Goal: Task Accomplishment & Management: Use online tool/utility

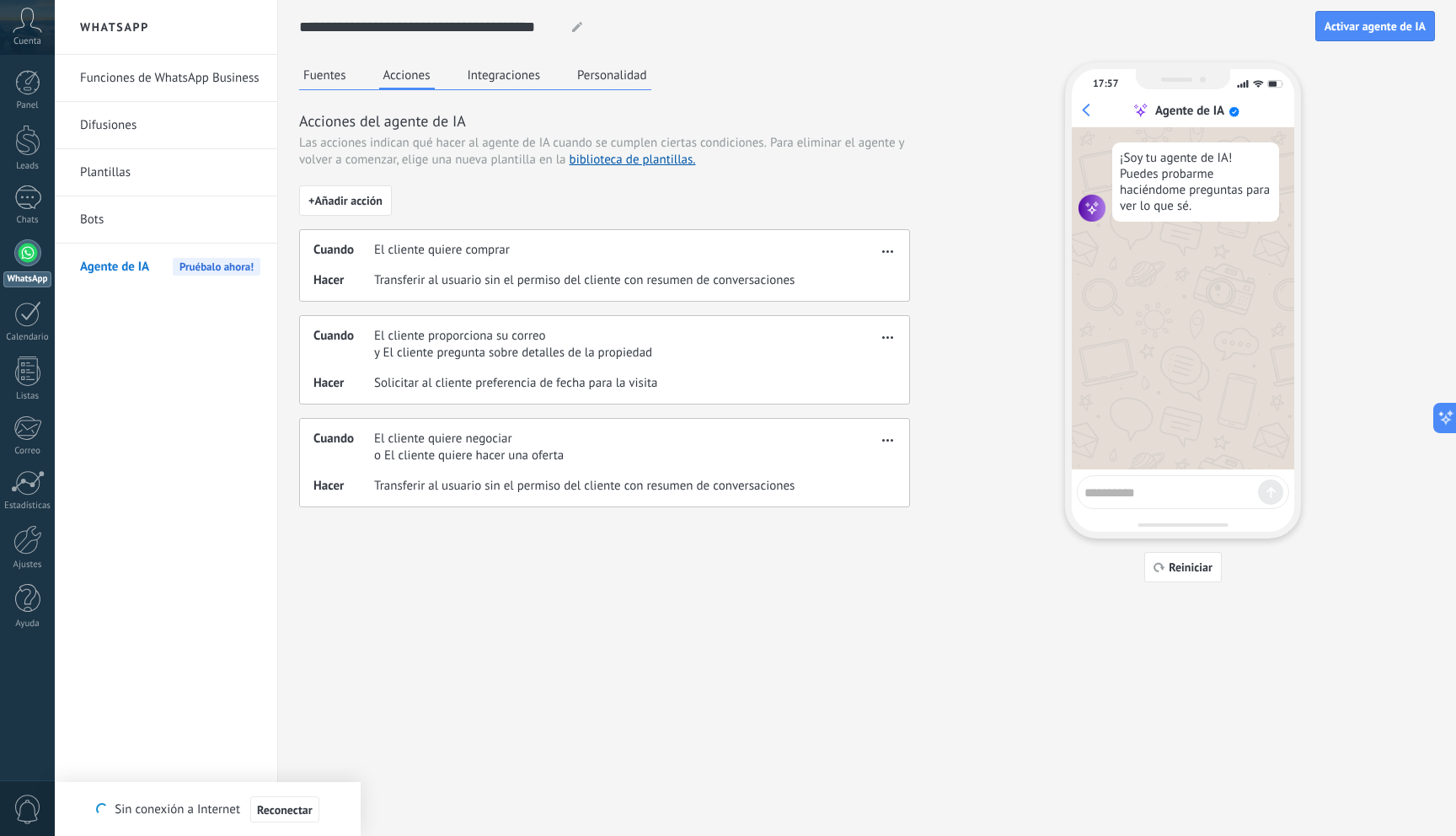
click at [1146, 487] on textarea at bounding box center [1171, 490] width 174 height 21
click at [1164, 567] on icon "button" at bounding box center [1159, 567] width 12 height 10
click at [1131, 495] on textarea at bounding box center [1171, 490] width 174 height 21
type textarea "****"
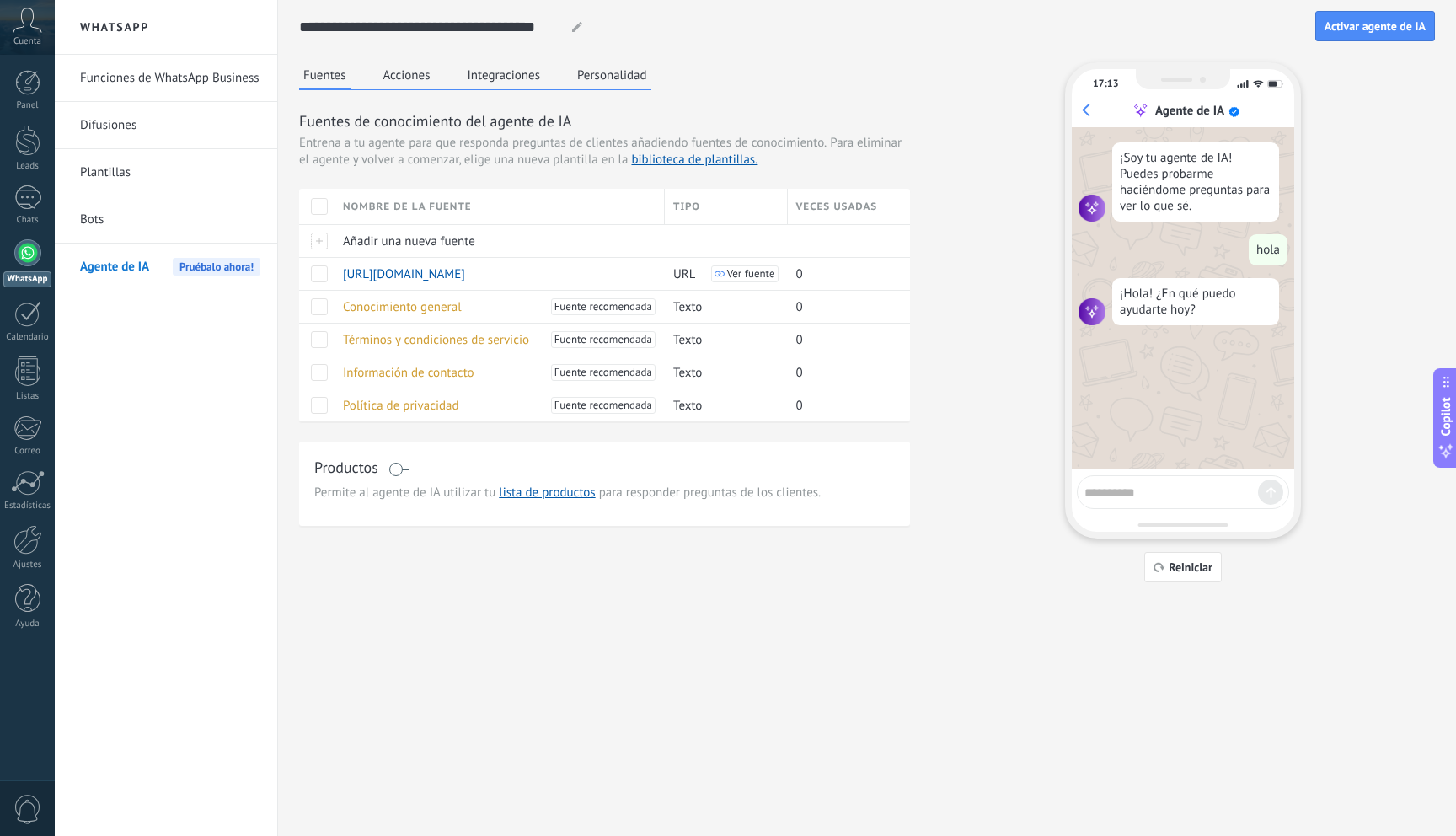
click at [127, 80] on link "Funciones de WhatsApp Business" at bounding box center [170, 78] width 180 height 47
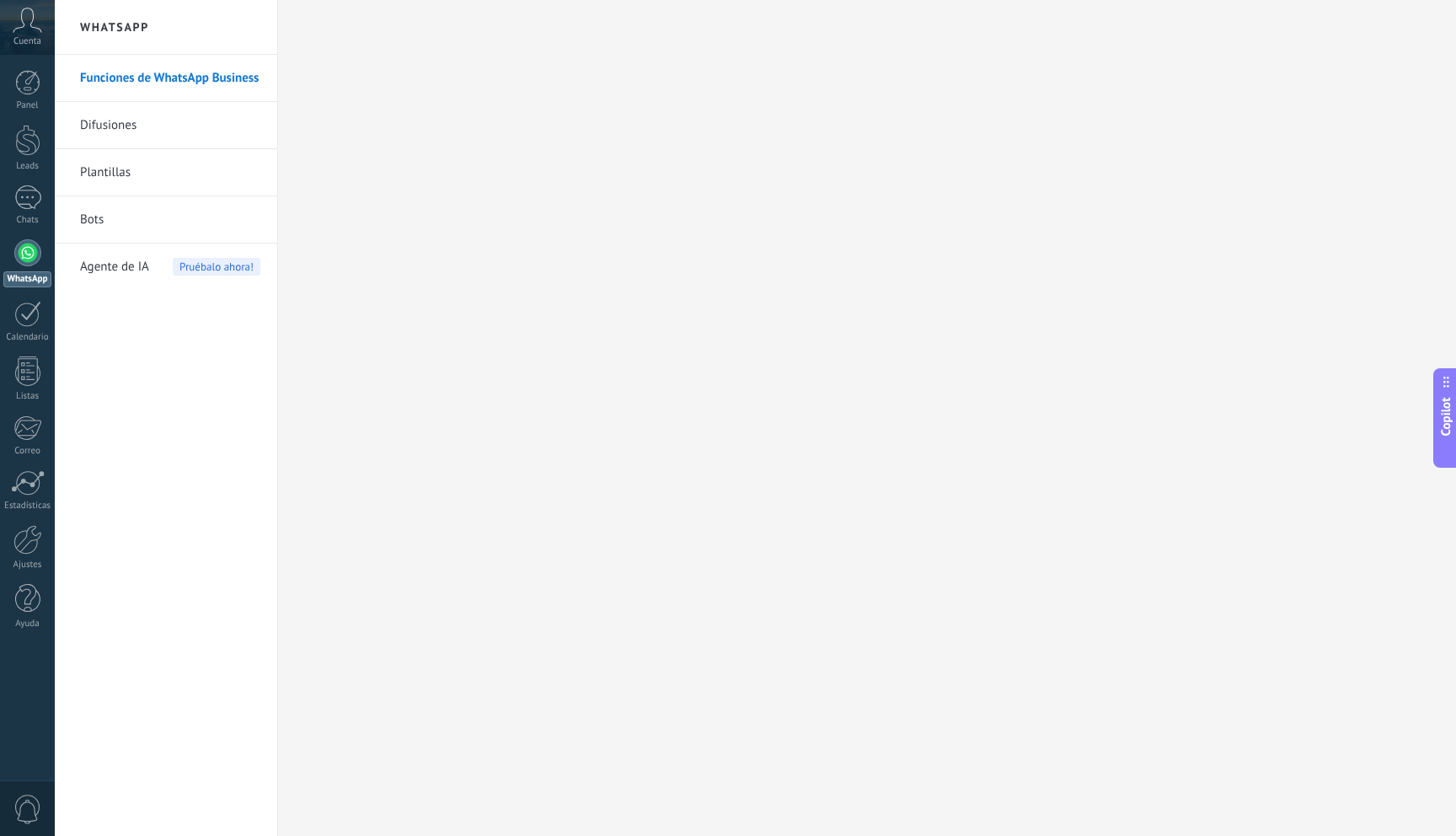
click at [29, 801] on span "0" at bounding box center [28, 809] width 28 height 29
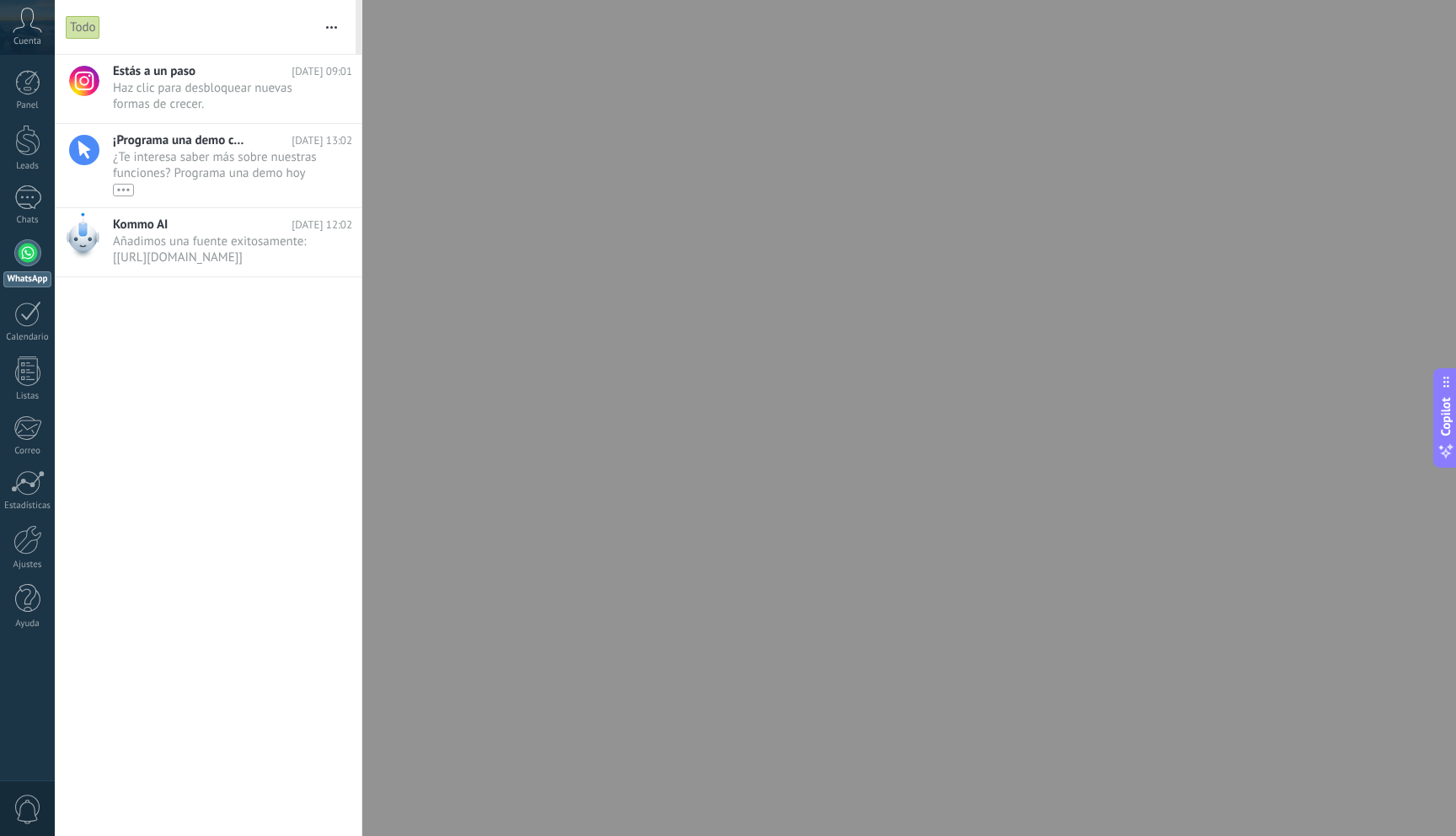
click at [18, 39] on span "Cuenta" at bounding box center [28, 41] width 28 height 11
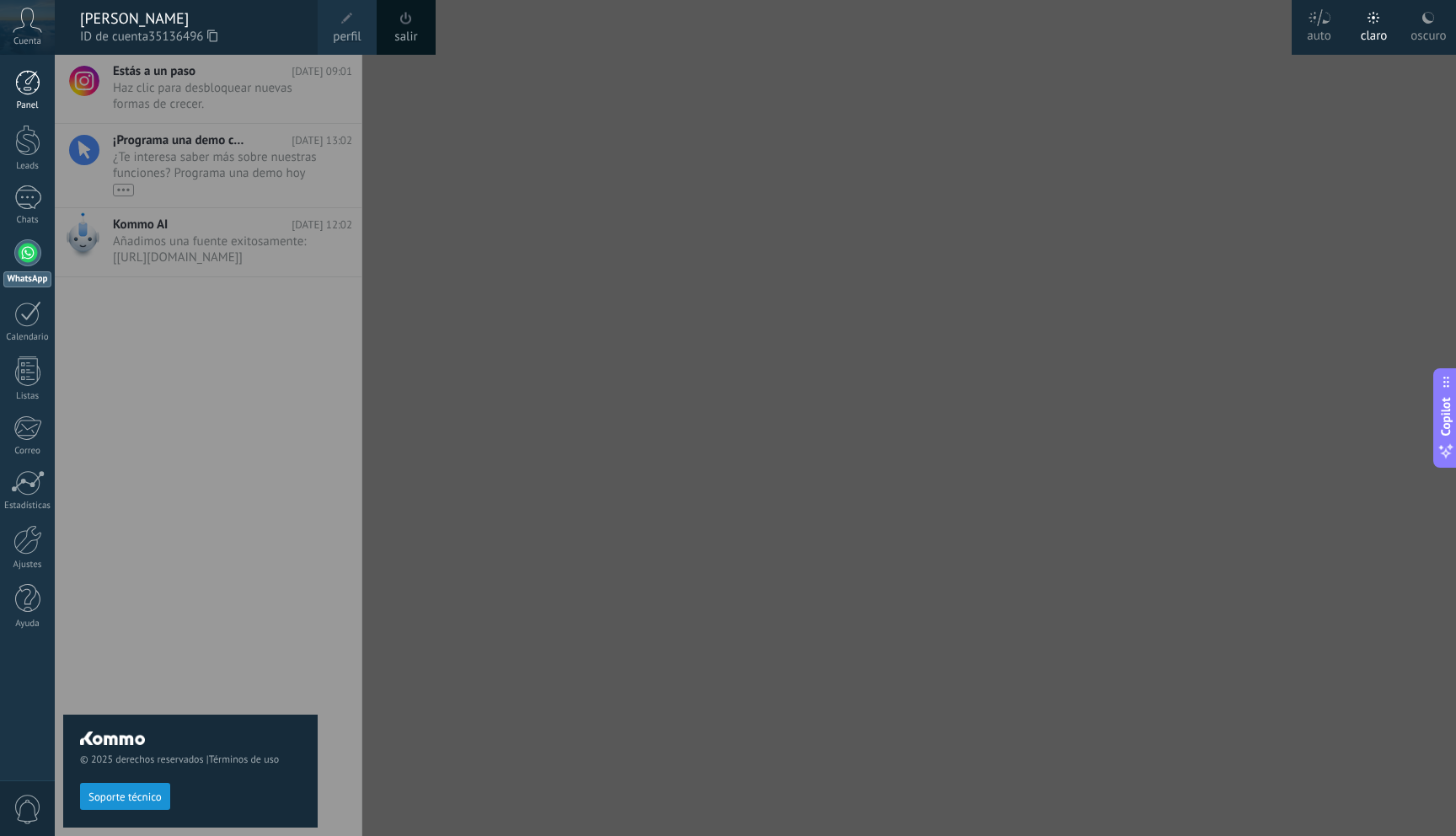
click at [24, 82] on div at bounding box center [28, 83] width 26 height 26
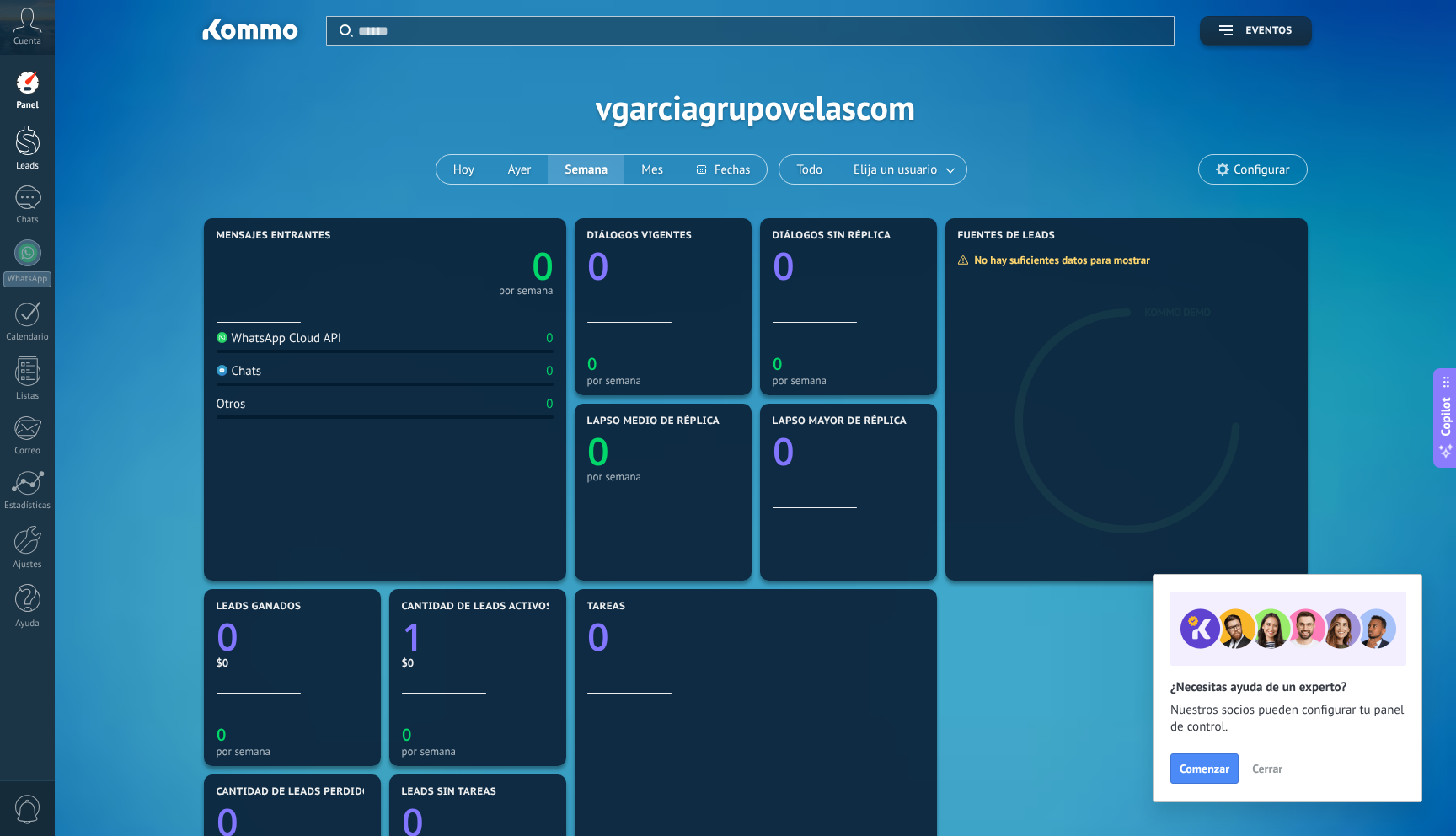
click at [20, 146] on div at bounding box center [28, 141] width 26 height 31
